Goal: Information Seeking & Learning: Find specific fact

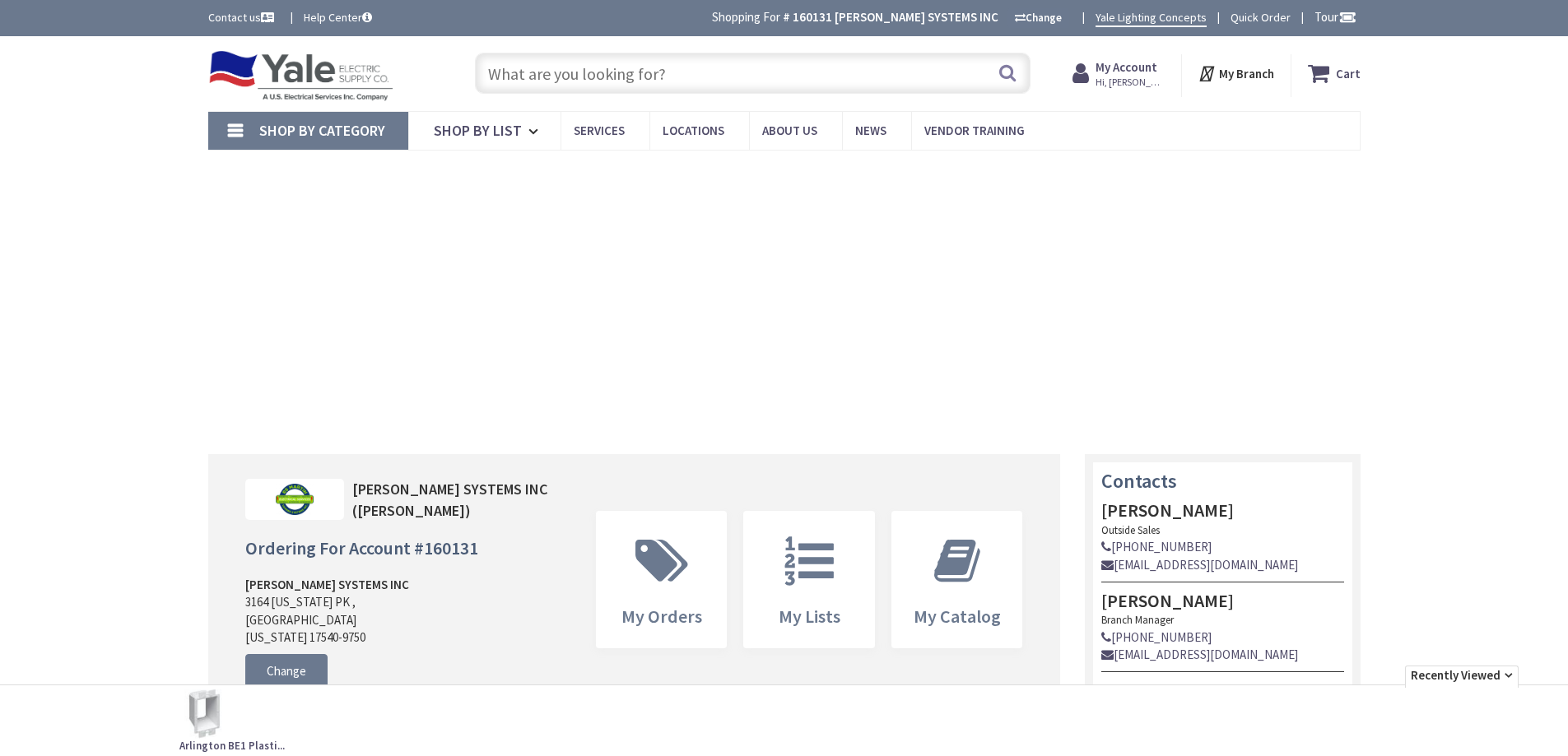
type input "[GEOGRAPHIC_DATA], [GEOGRAPHIC_DATA]"
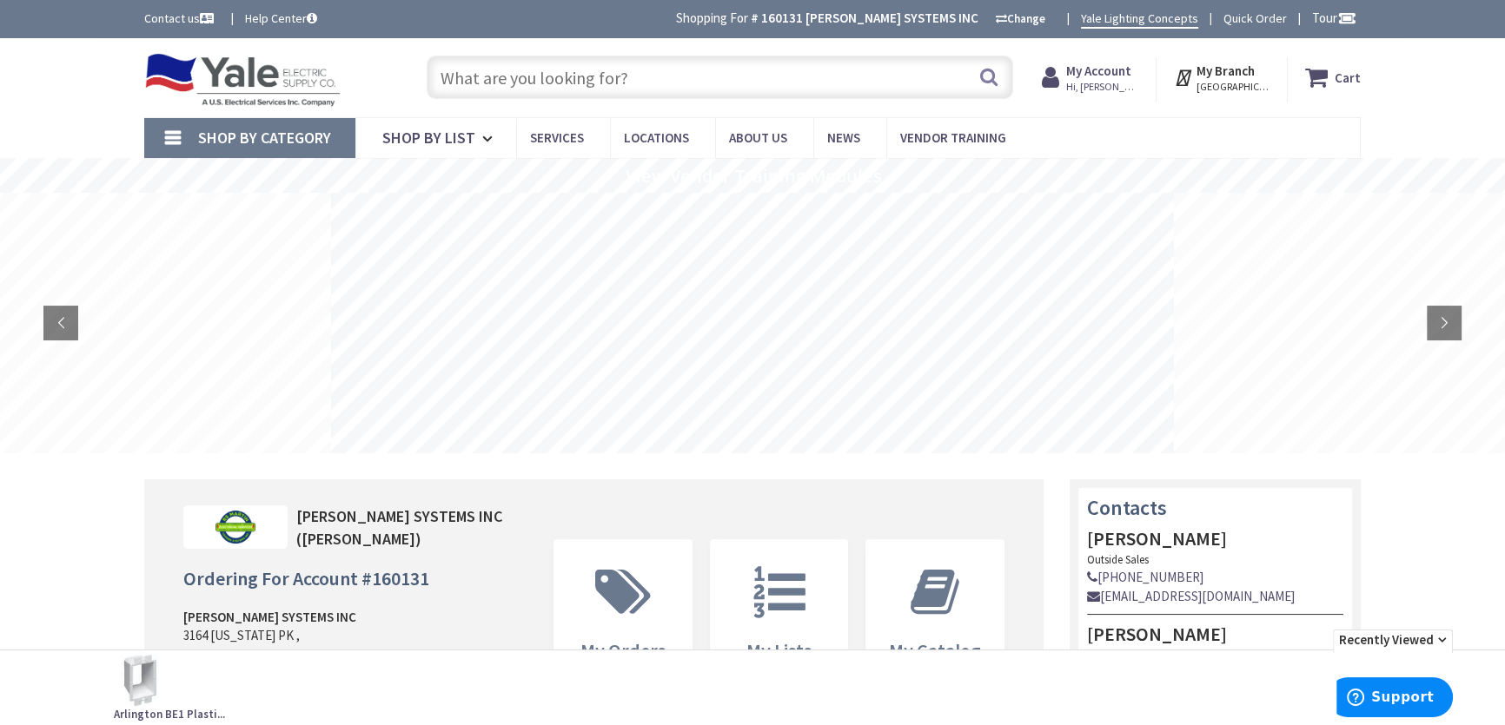
click at [501, 73] on input "text" at bounding box center [720, 77] width 586 height 43
paste input "Intermatic EI210 10/20/30/60 Minute 120 VAC 60 Hz Ivory Electronic Auto-Off Tim…"
type input "Intermatic EI210 10/20/30/60 Minute 120 VAC 60 Hz Ivory Electronic Auto-Off Tim…"
click at [988, 79] on button "Search" at bounding box center [988, 76] width 23 height 39
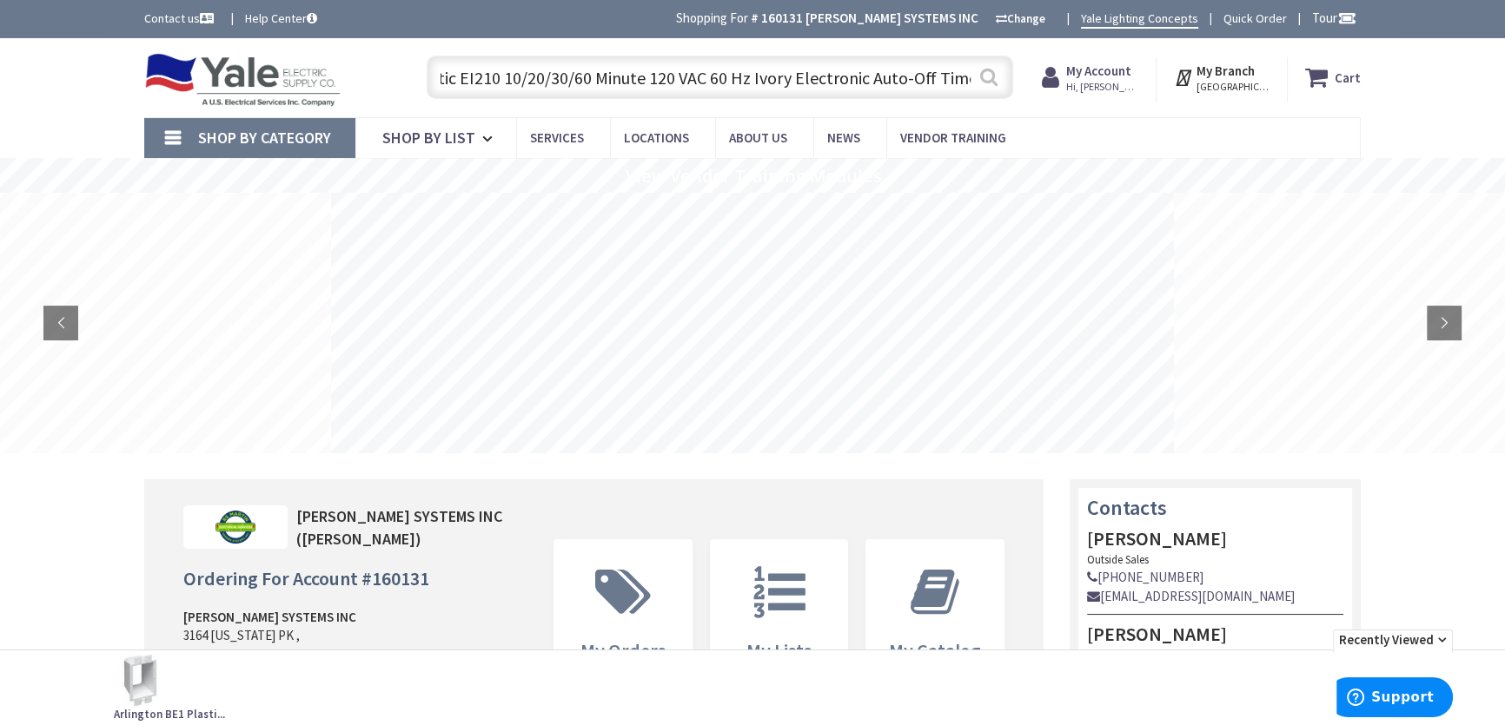
scroll to position [0, 0]
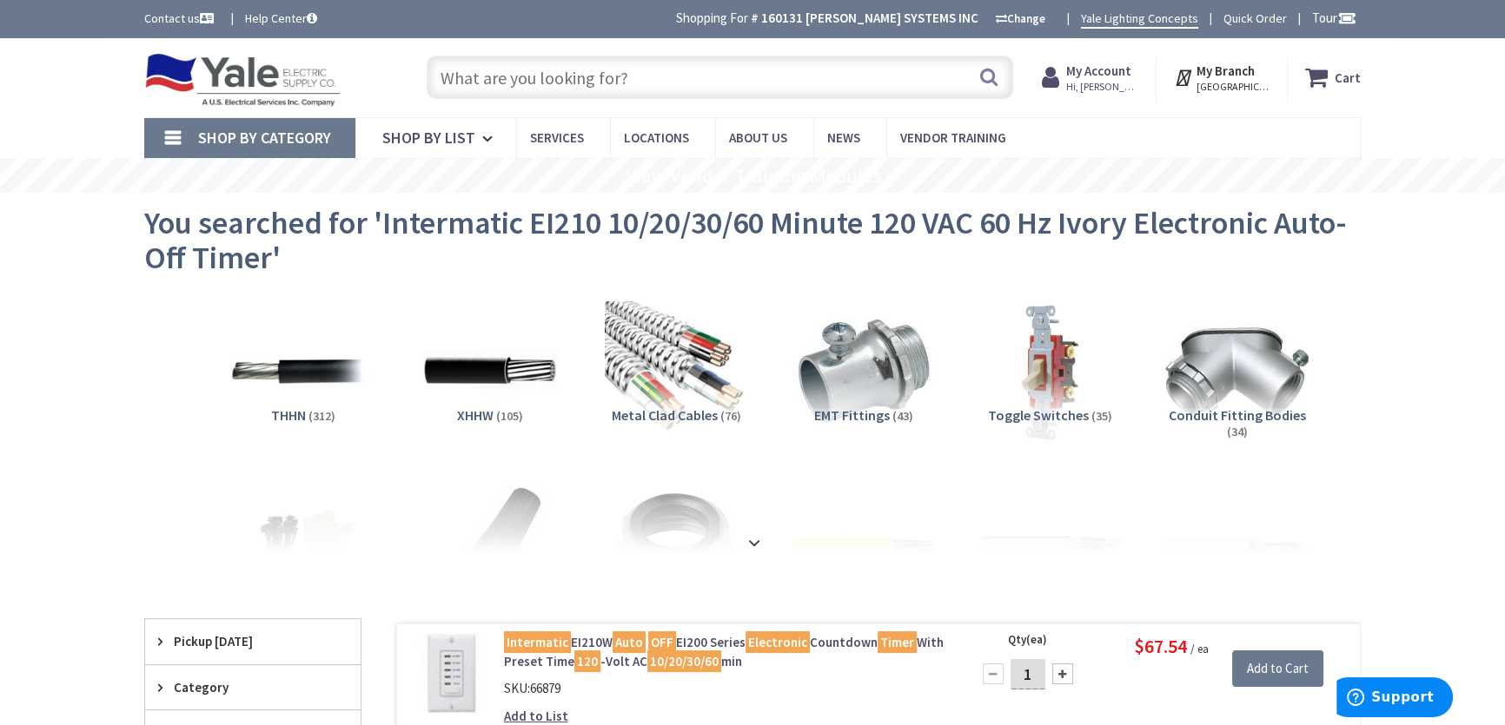
click at [234, 76] on img at bounding box center [242, 80] width 196 height 54
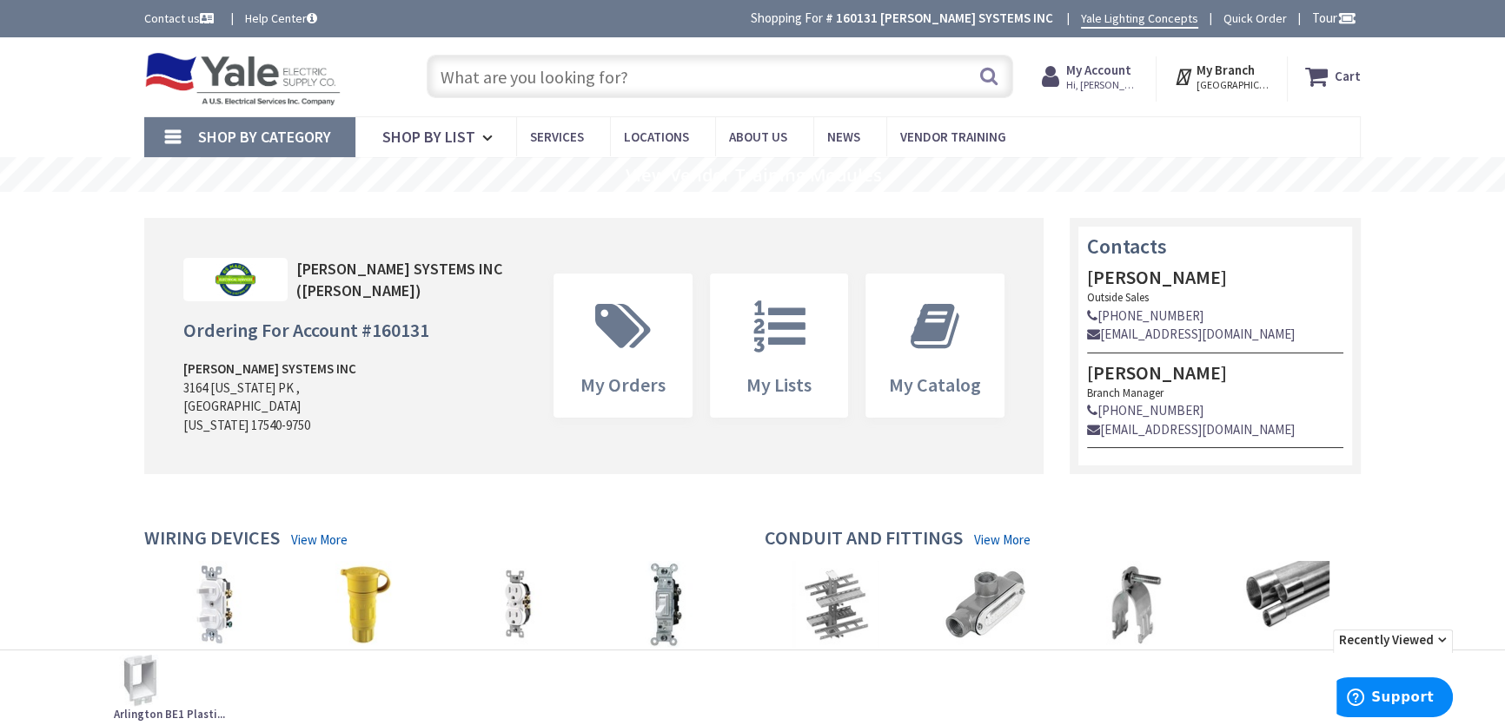
click at [519, 76] on input "text" at bounding box center [720, 76] width 586 height 43
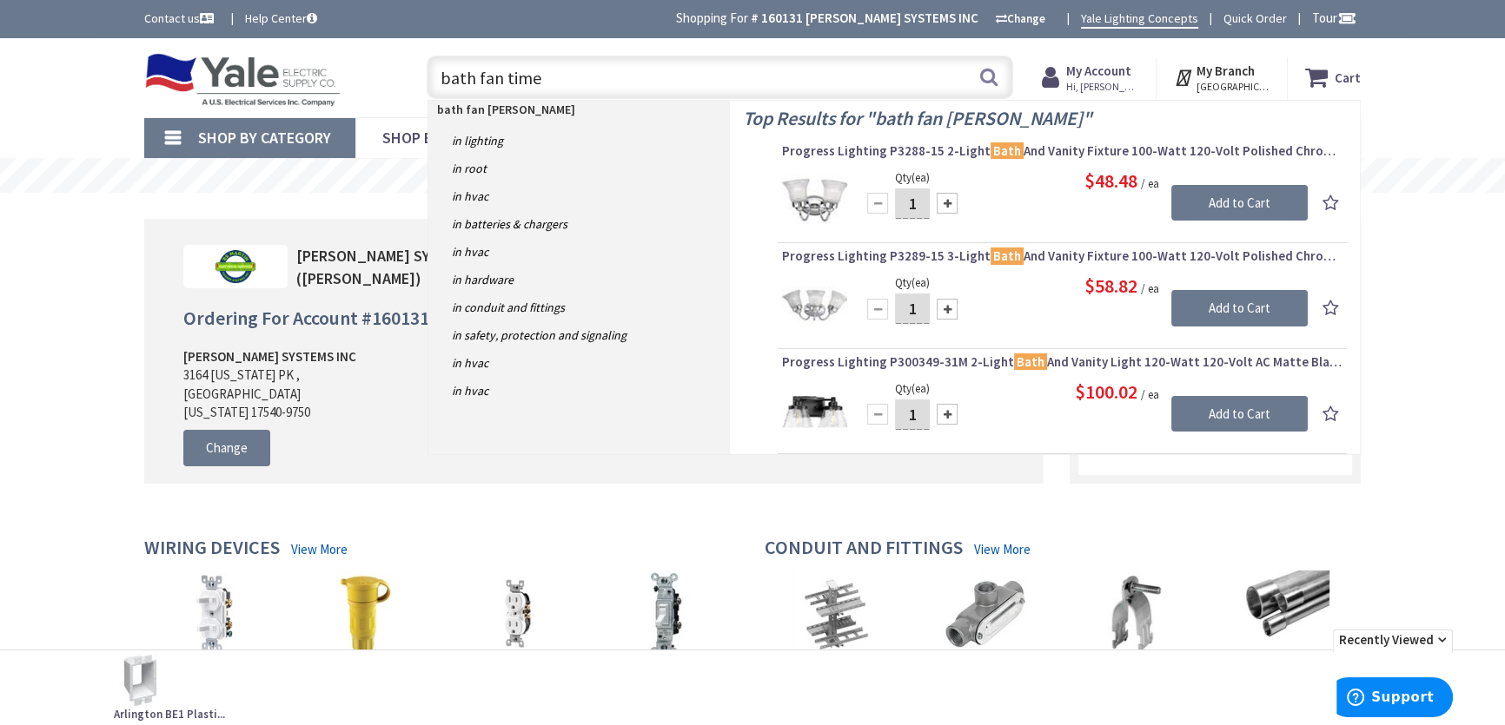
type input "bath fan timer"
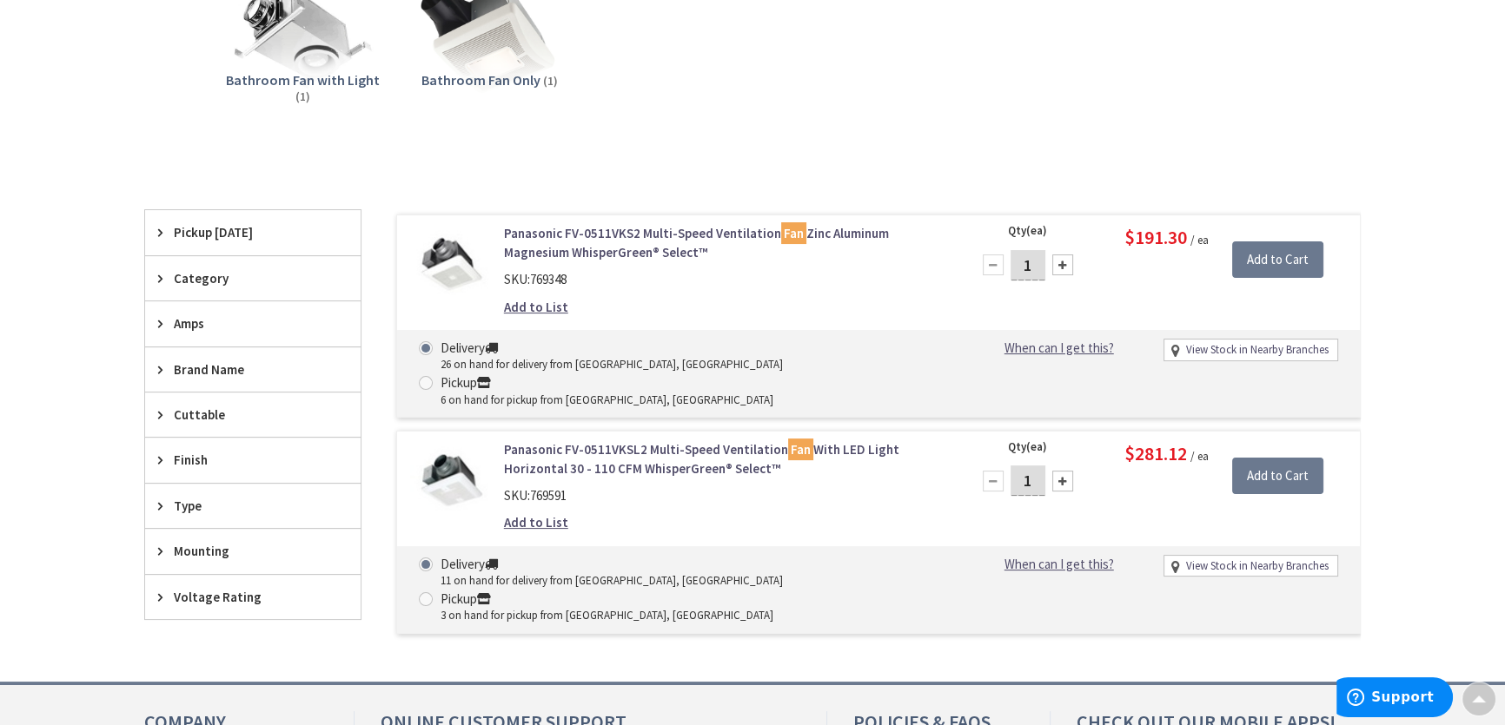
scroll to position [19, 0]
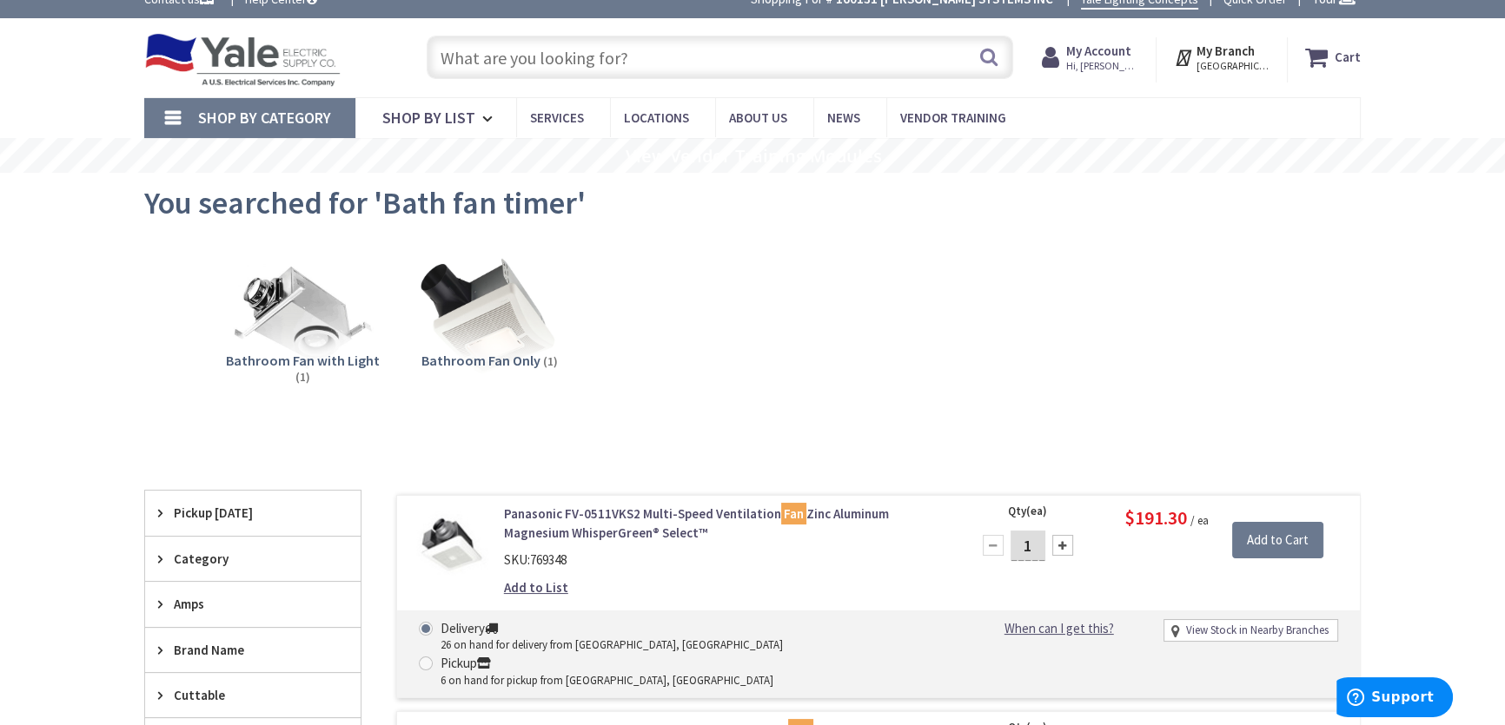
click at [550, 58] on input "text" at bounding box center [720, 57] width 586 height 43
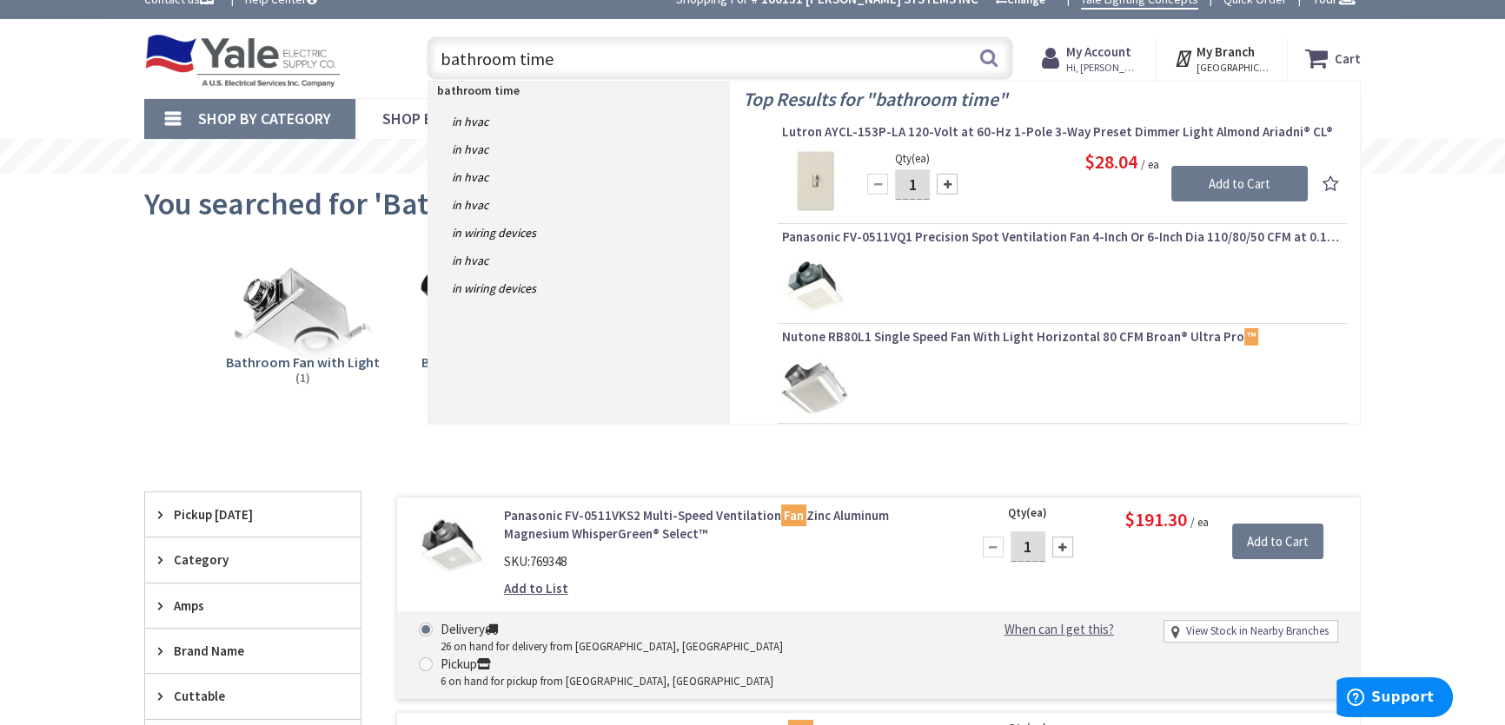
type input "bathroom timer"
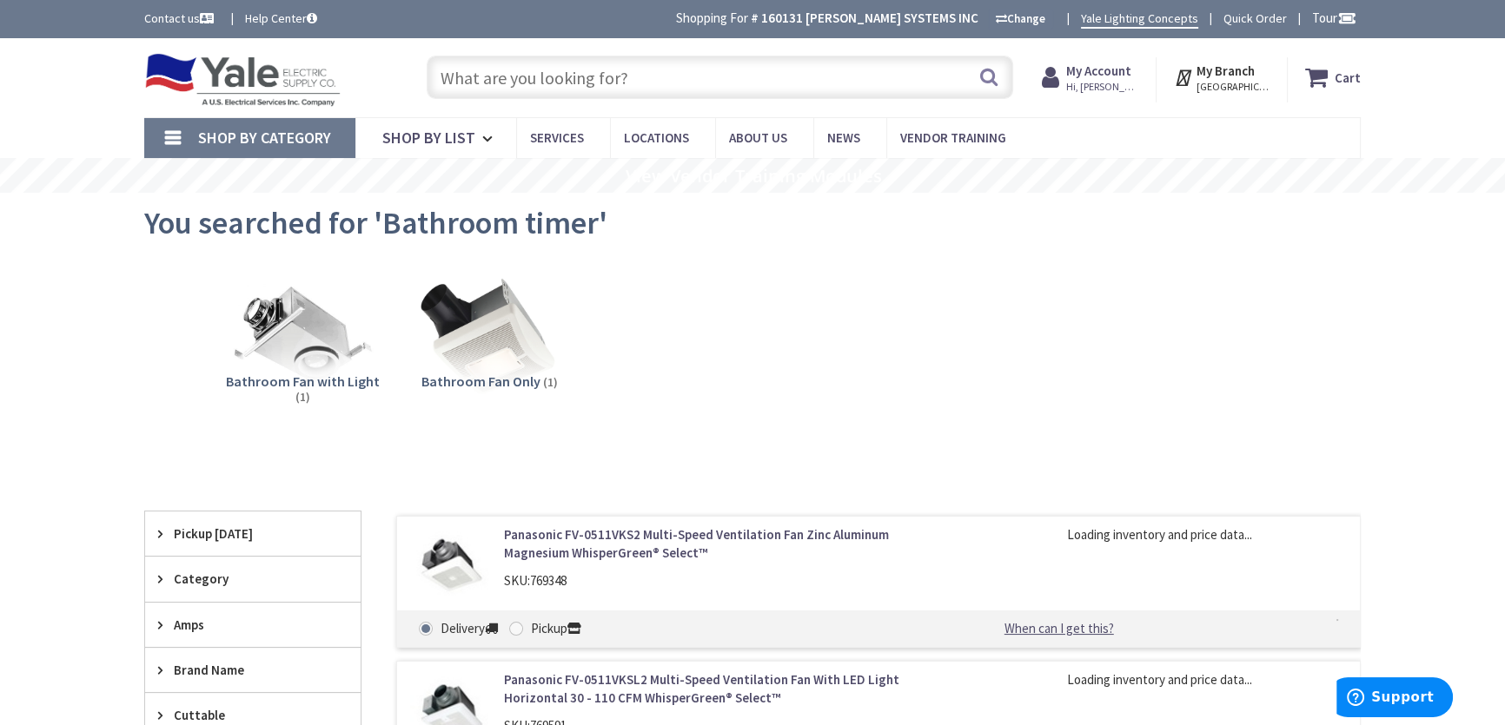
click at [572, 72] on input "text" at bounding box center [720, 77] width 586 height 43
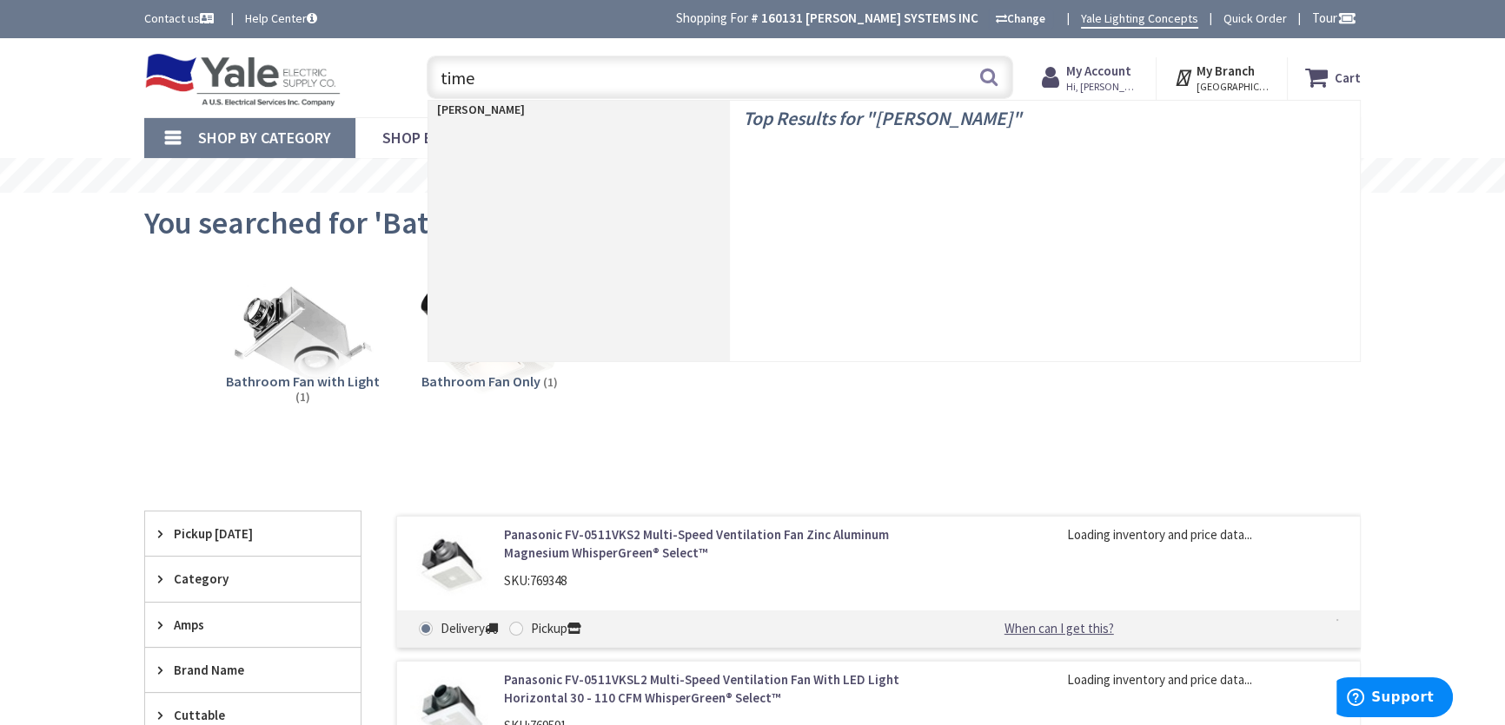
type input "timer"
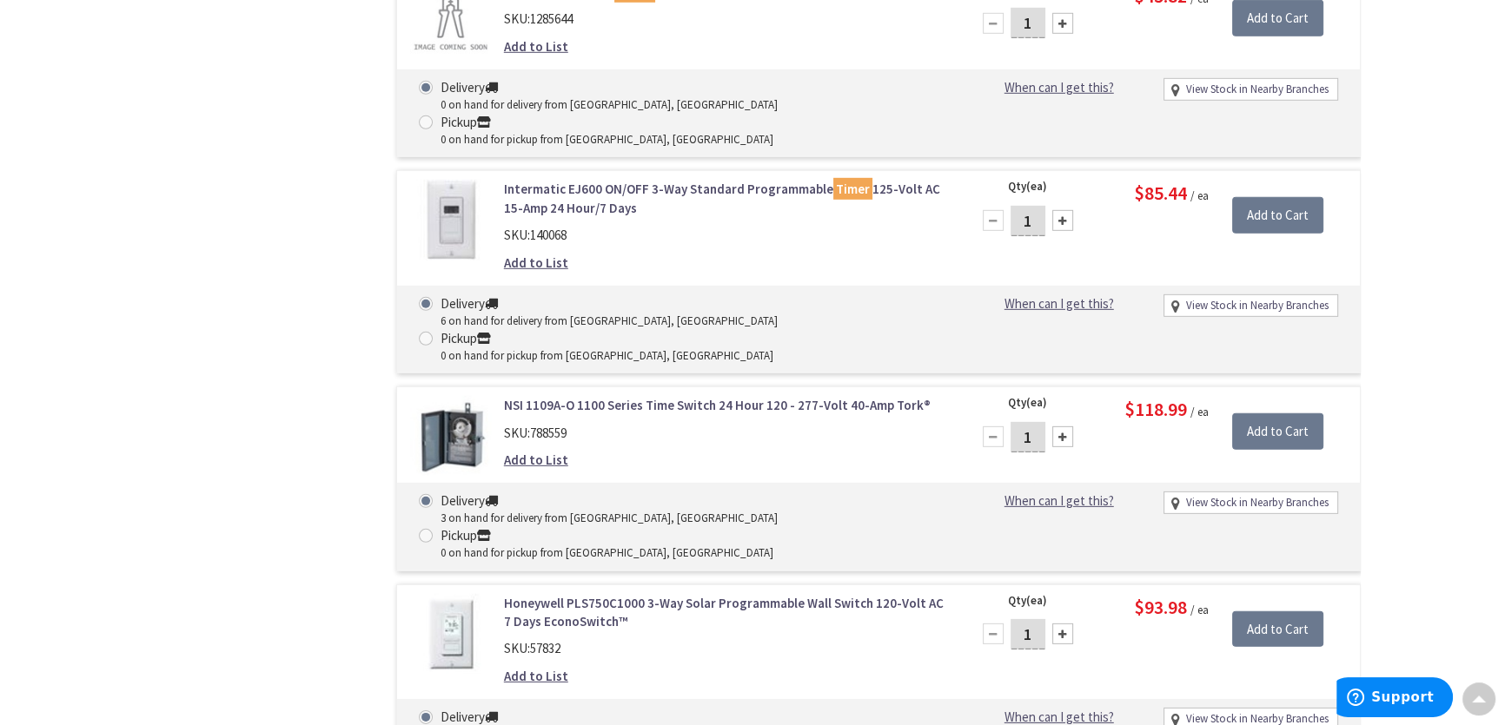
scroll to position [6555, 0]
